Goal: Task Accomplishment & Management: Manage account settings

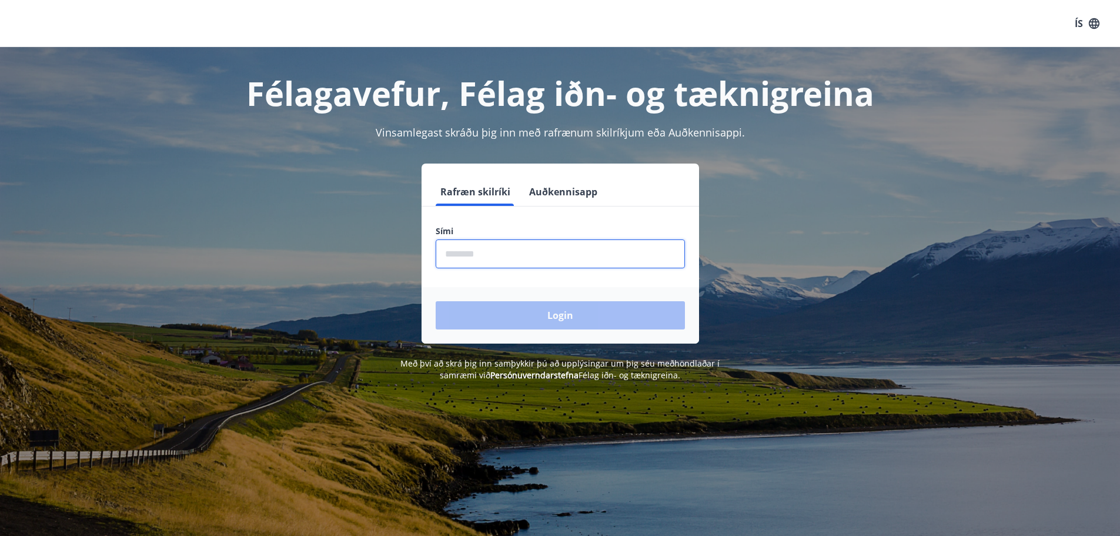
click at [489, 252] on input "phone" at bounding box center [560, 253] width 249 height 29
type input "********"
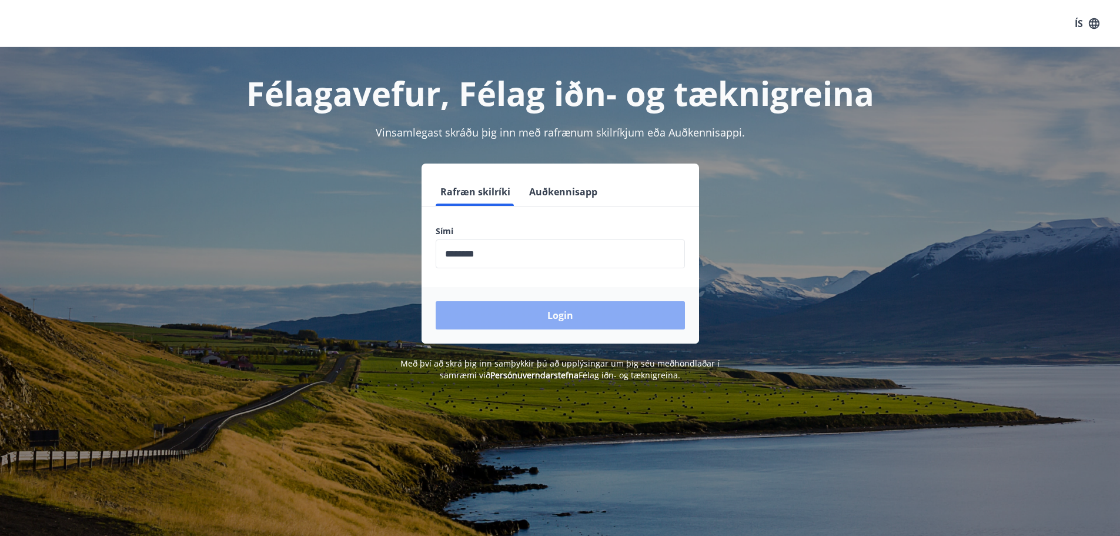
click at [559, 312] on button "Login" at bounding box center [560, 315] width 249 height 28
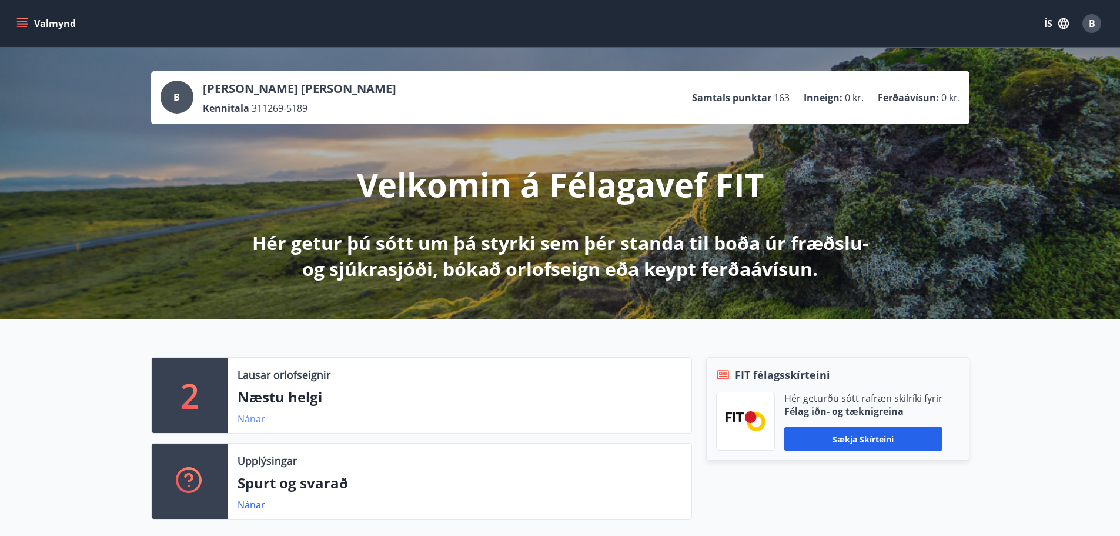
click at [259, 419] on link "Nánar" at bounding box center [252, 418] width 28 height 13
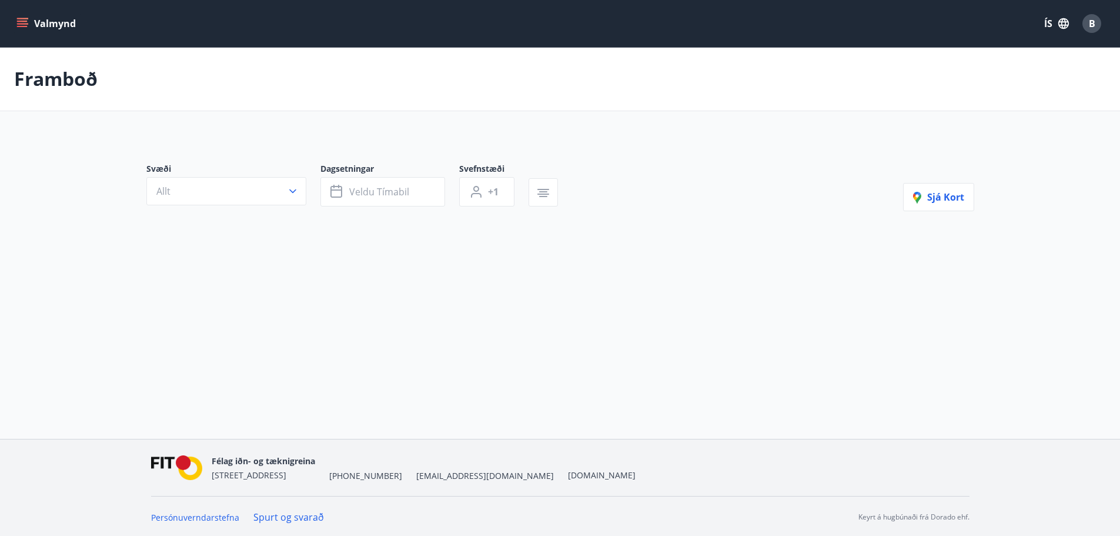
type input "*"
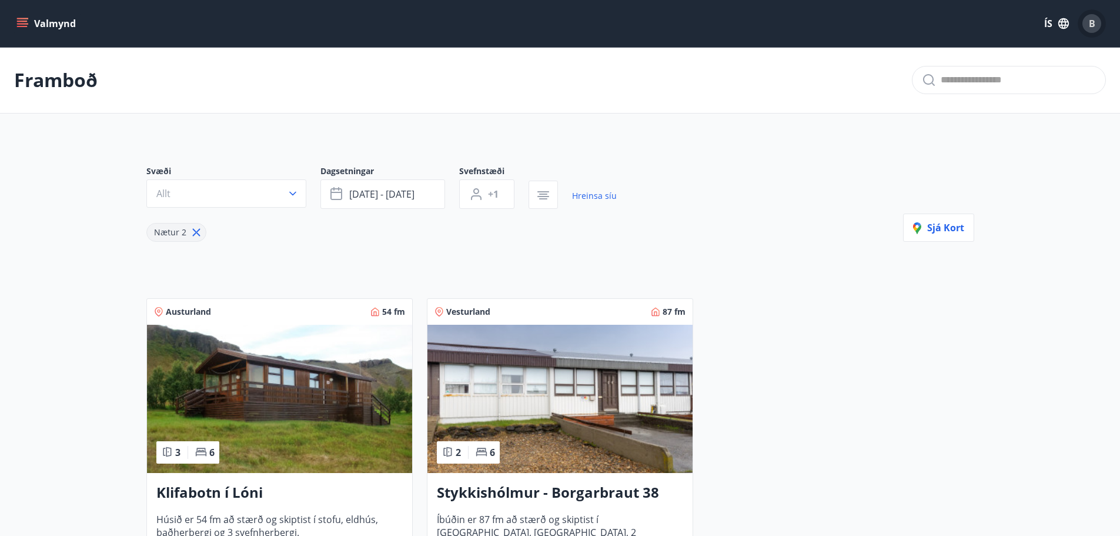
click at [1091, 19] on span "B" at bounding box center [1092, 23] width 6 height 13
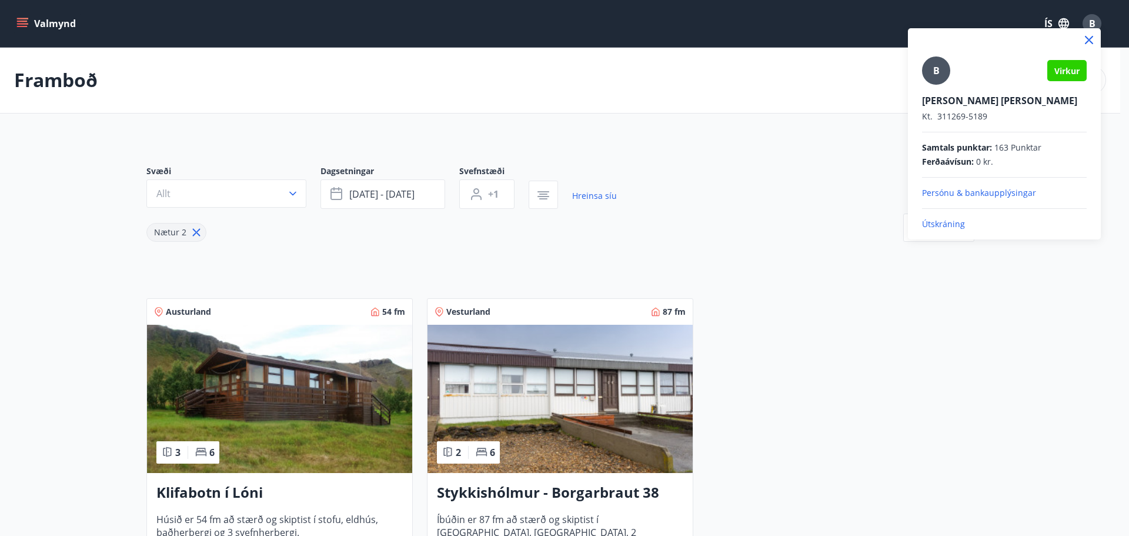
click at [942, 220] on p "Útskráning" at bounding box center [1004, 224] width 165 height 12
